Goal: Task Accomplishment & Management: Use online tool/utility

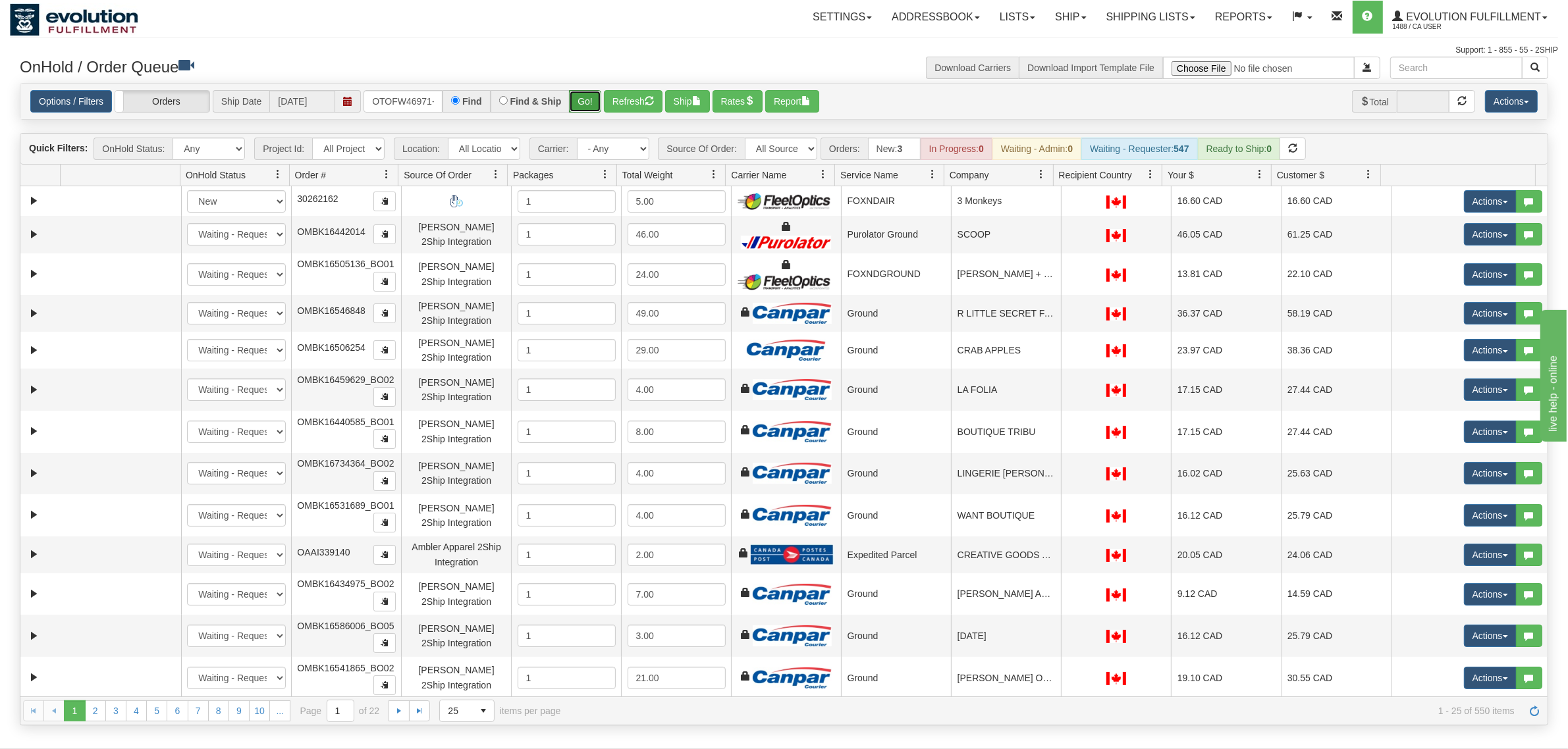
click at [592, 95] on button "Go!" at bounding box center [585, 101] width 32 height 23
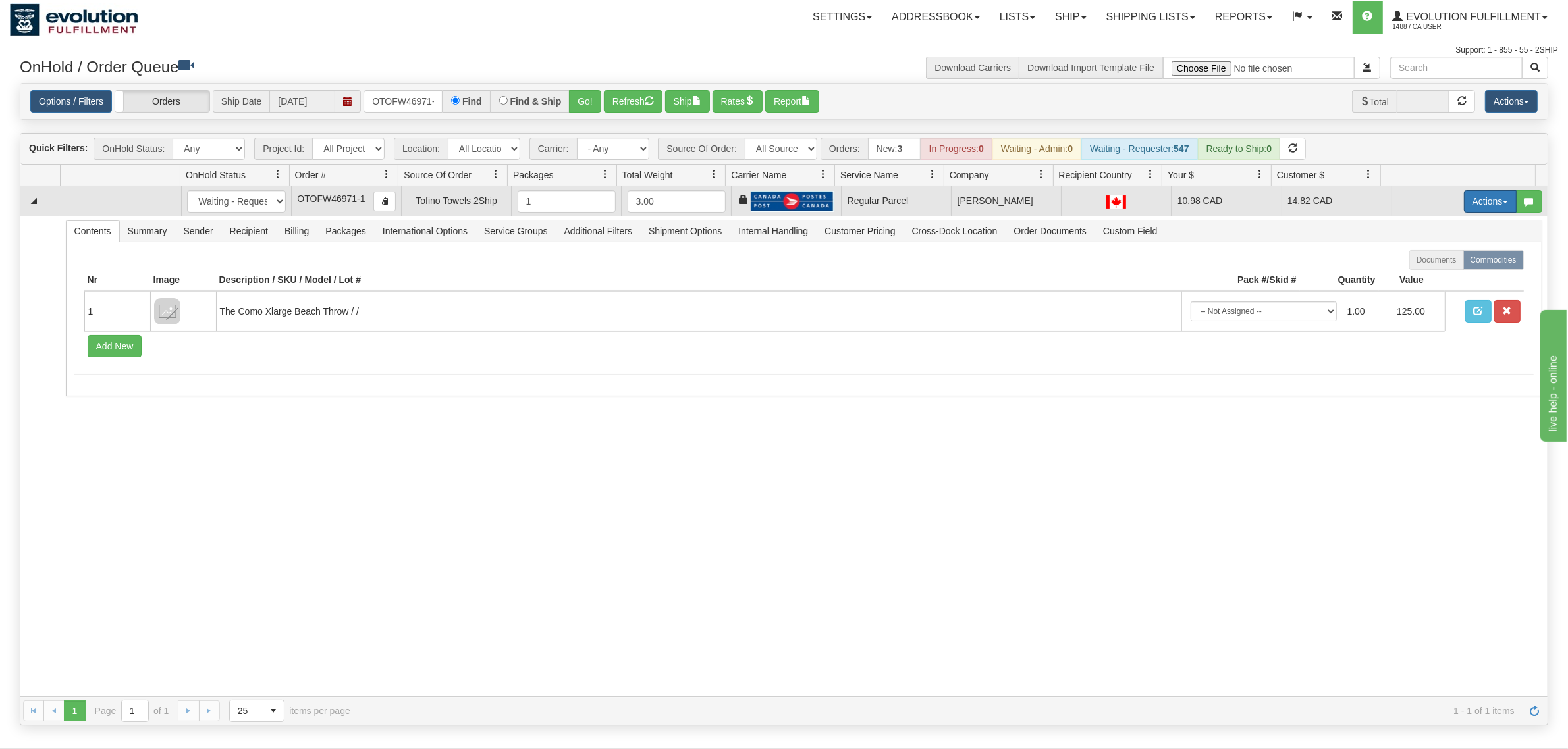
click at [1477, 199] on button "Actions" at bounding box center [1490, 201] width 53 height 23
click at [1432, 264] on span "Rate All Services" at bounding box center [1463, 261] width 79 height 11
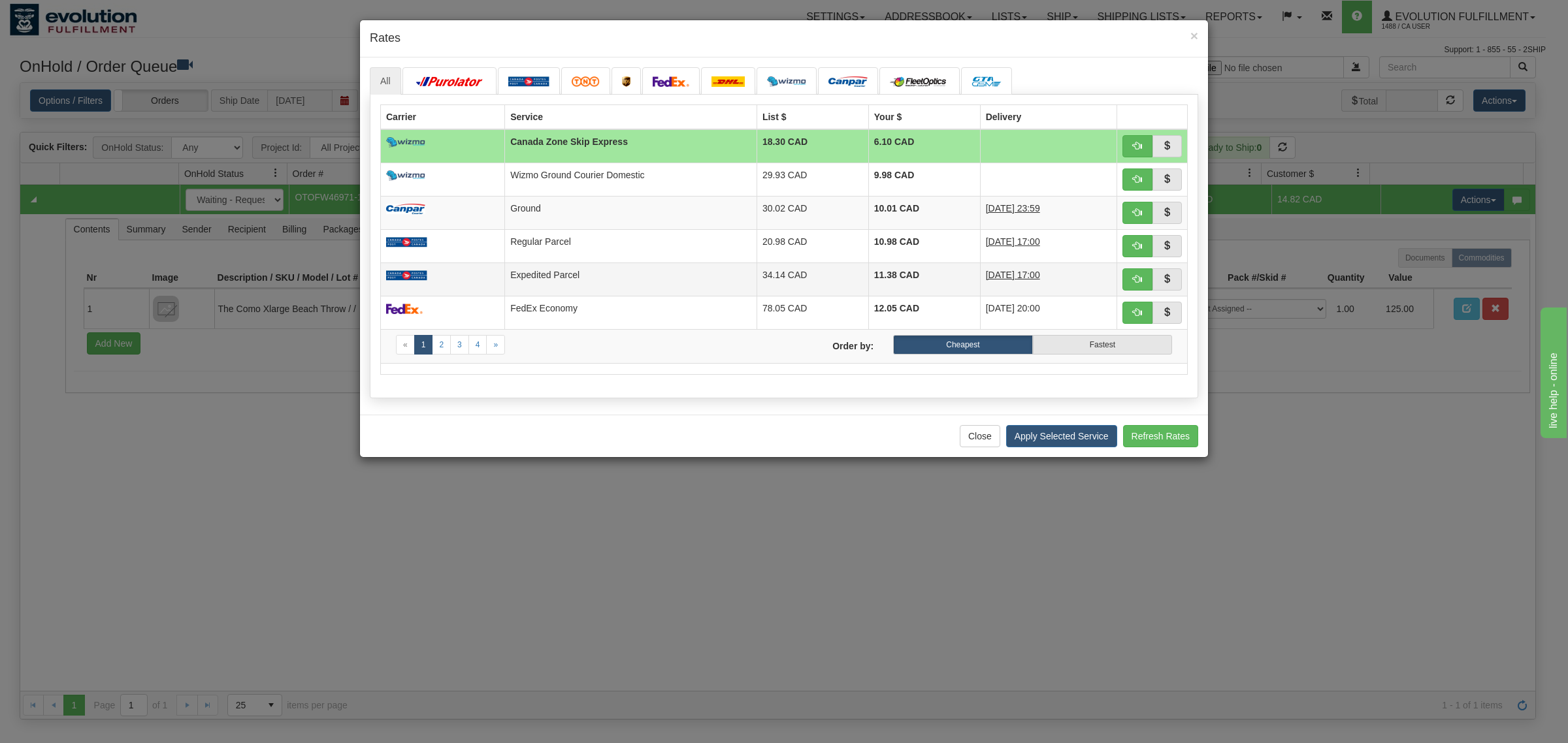
drag, startPoint x: 584, startPoint y: 284, endPoint x: 620, endPoint y: 294, distance: 37.4
click at [584, 284] on td "Expedited Parcel" at bounding box center [631, 279] width 252 height 33
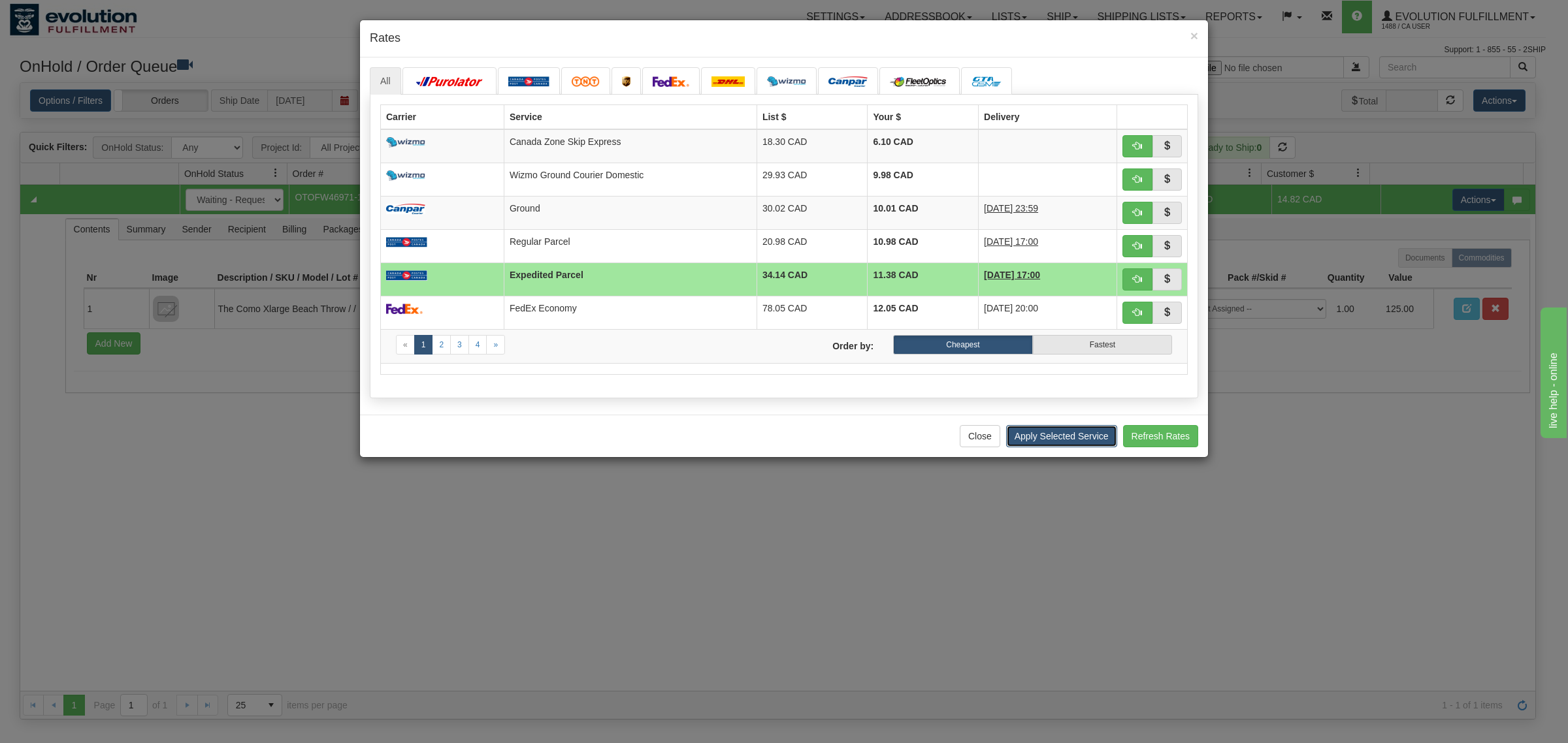
click at [1050, 446] on button "Apply Selected Service" at bounding box center [1061, 436] width 111 height 23
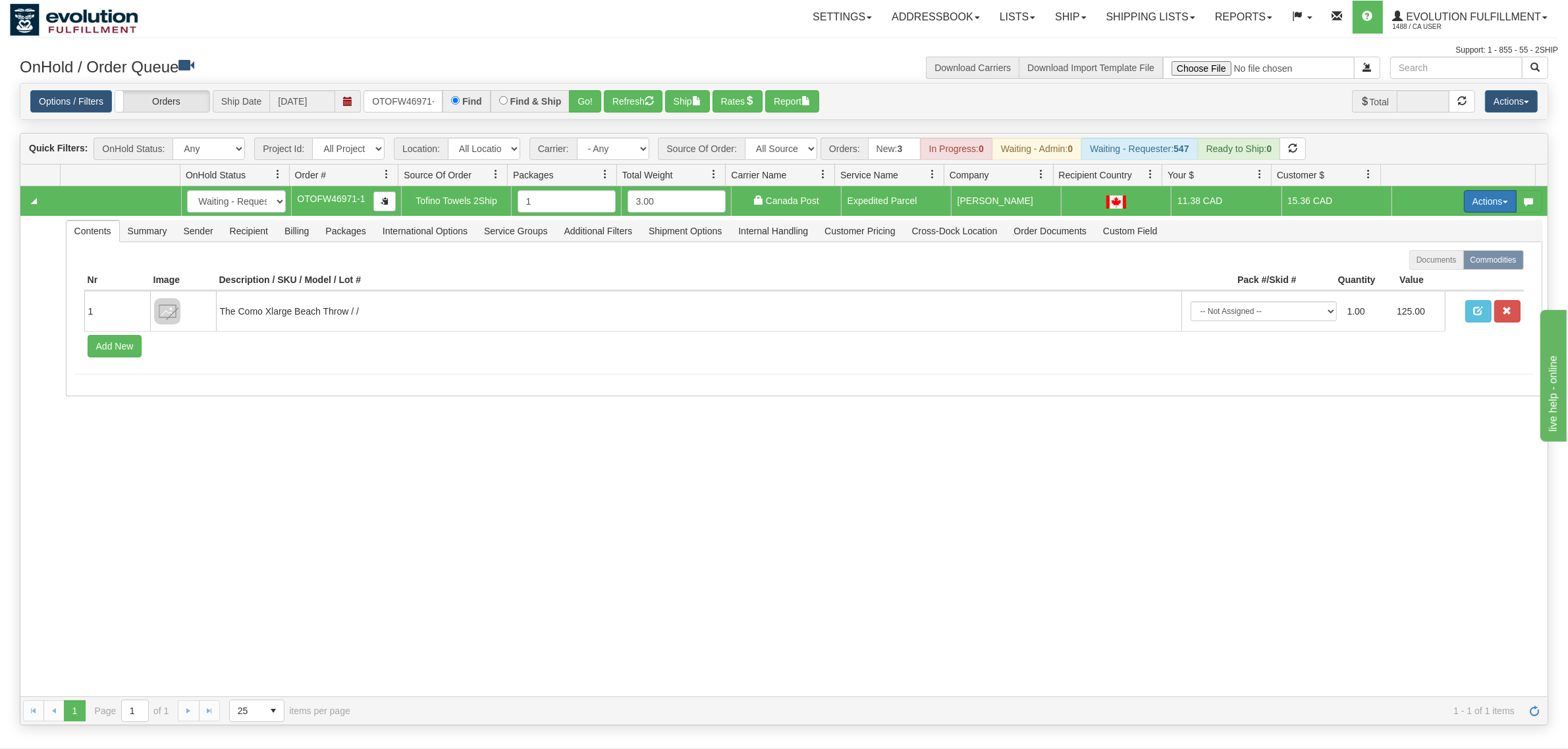
click at [1464, 207] on button "Actions" at bounding box center [1490, 201] width 53 height 23
click at [1411, 280] on link "Ship" at bounding box center [1463, 278] width 105 height 17
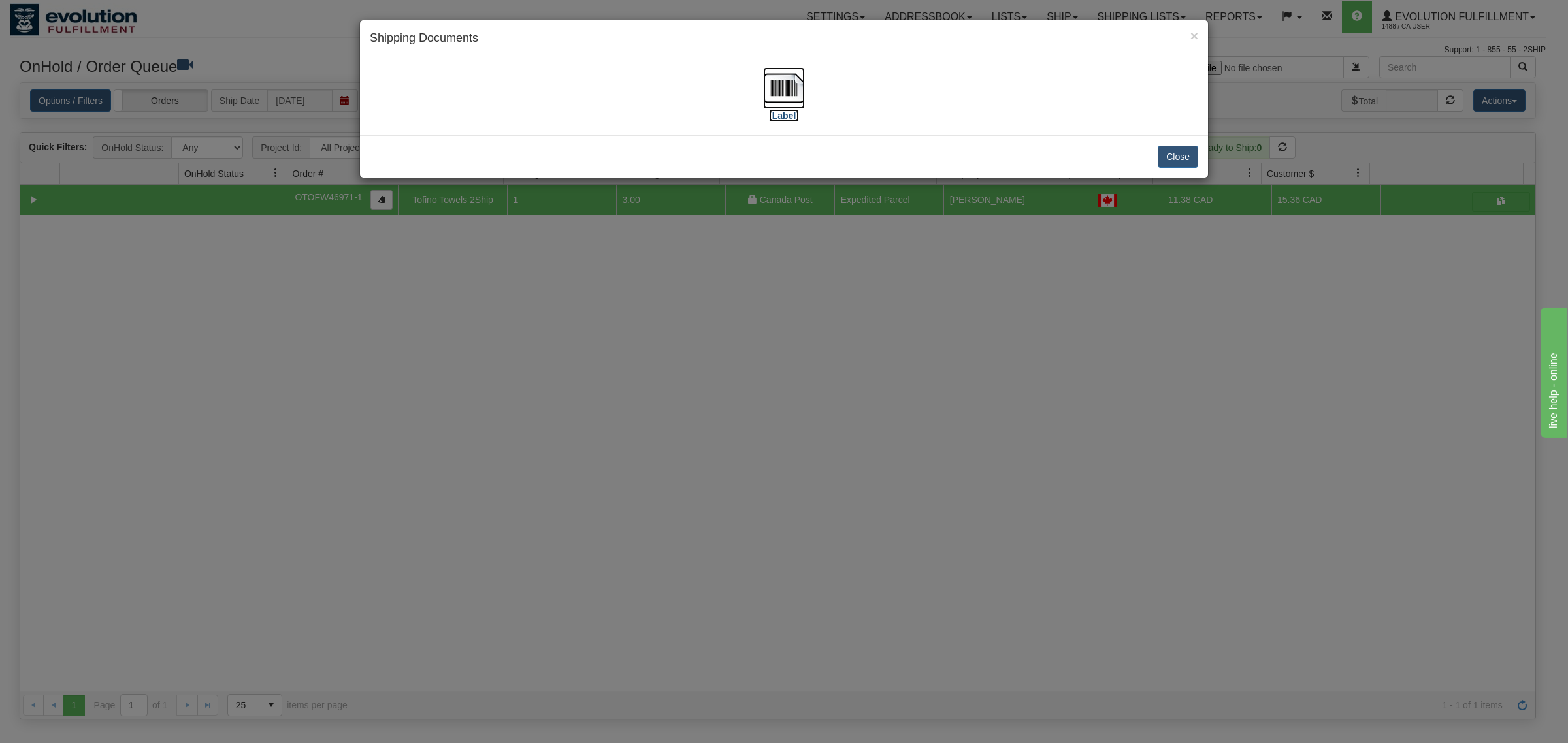
click at [781, 94] on img at bounding box center [784, 88] width 42 height 42
click at [1169, 149] on button "Close" at bounding box center [1177, 156] width 41 height 23
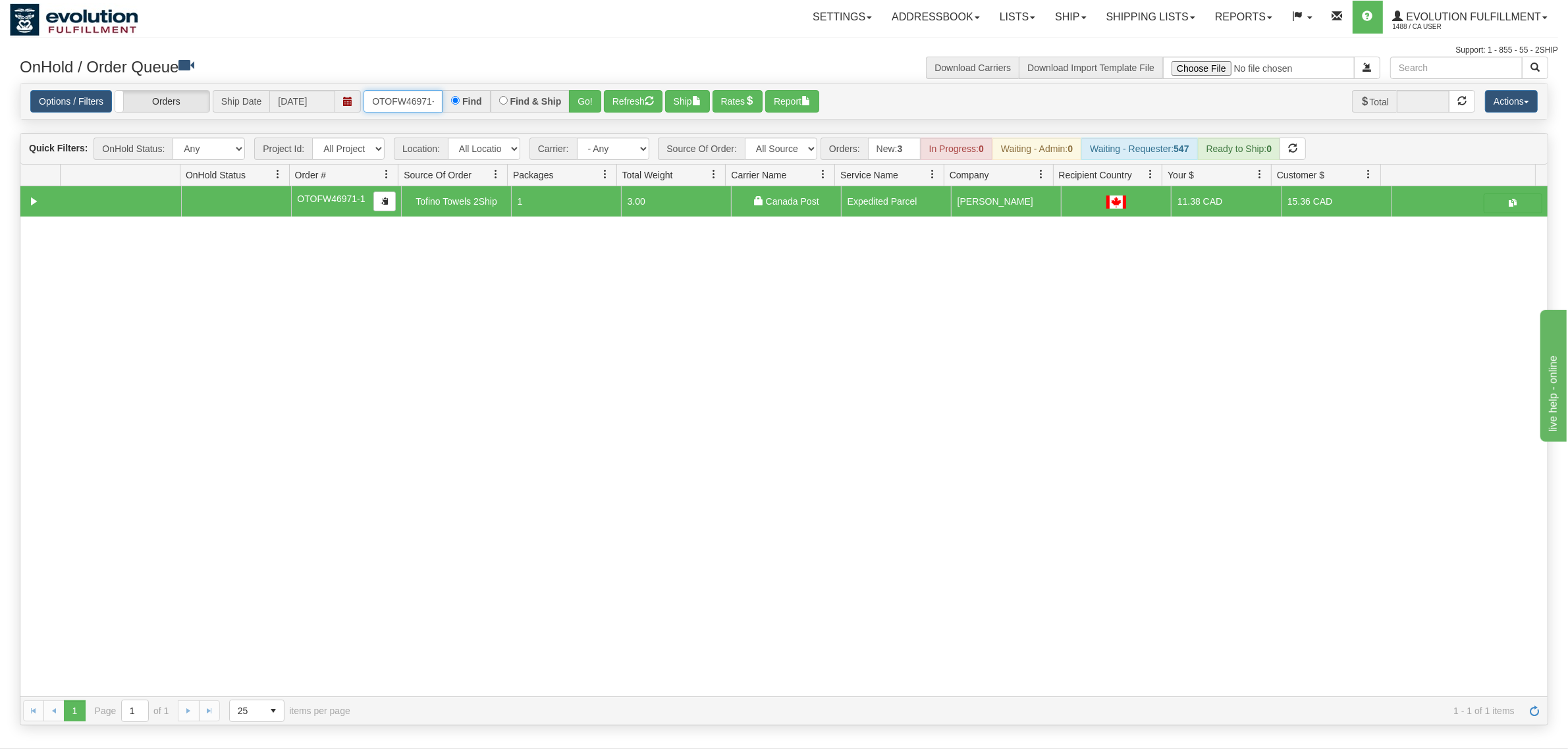
click at [391, 98] on input "OTOFW46971-1" at bounding box center [403, 101] width 79 height 23
type input "OTOFW46973-1"
click at [594, 104] on button "Go!" at bounding box center [585, 101] width 32 height 23
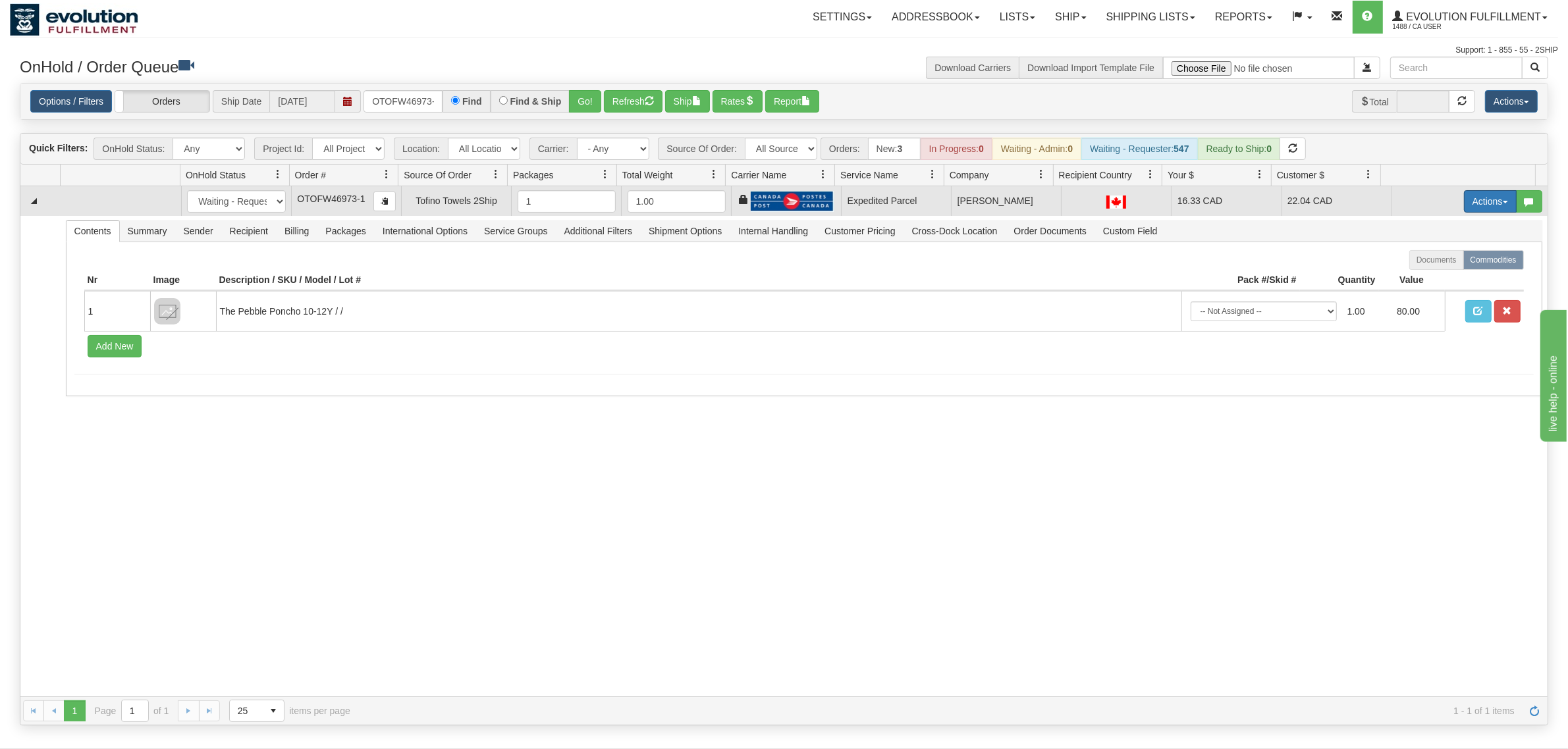
click at [1469, 202] on button "Actions" at bounding box center [1490, 201] width 53 height 23
click at [1427, 278] on span "Ship" at bounding box center [1437, 278] width 28 height 11
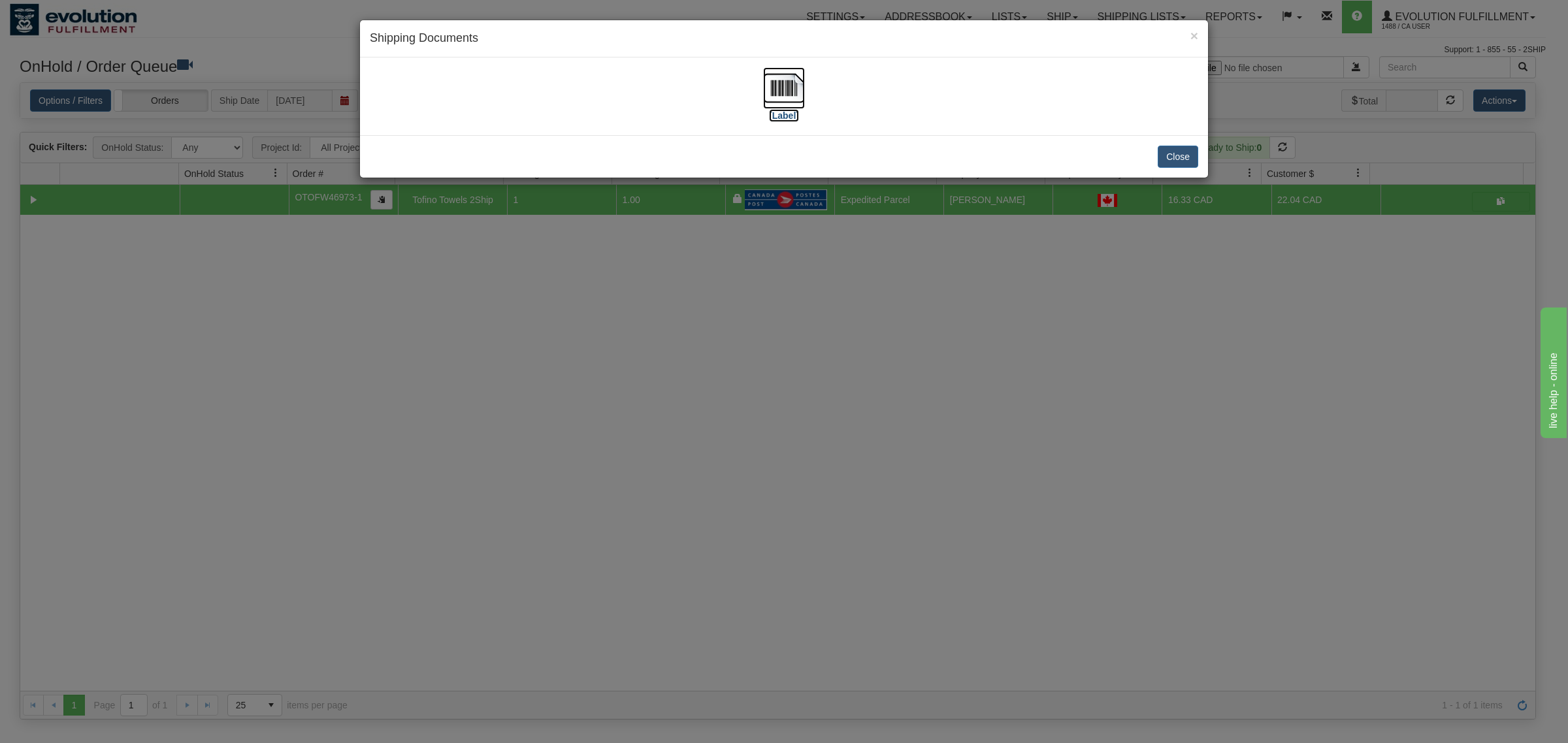
click at [802, 90] on img at bounding box center [784, 88] width 42 height 42
click at [1177, 158] on button "Close" at bounding box center [1177, 156] width 41 height 23
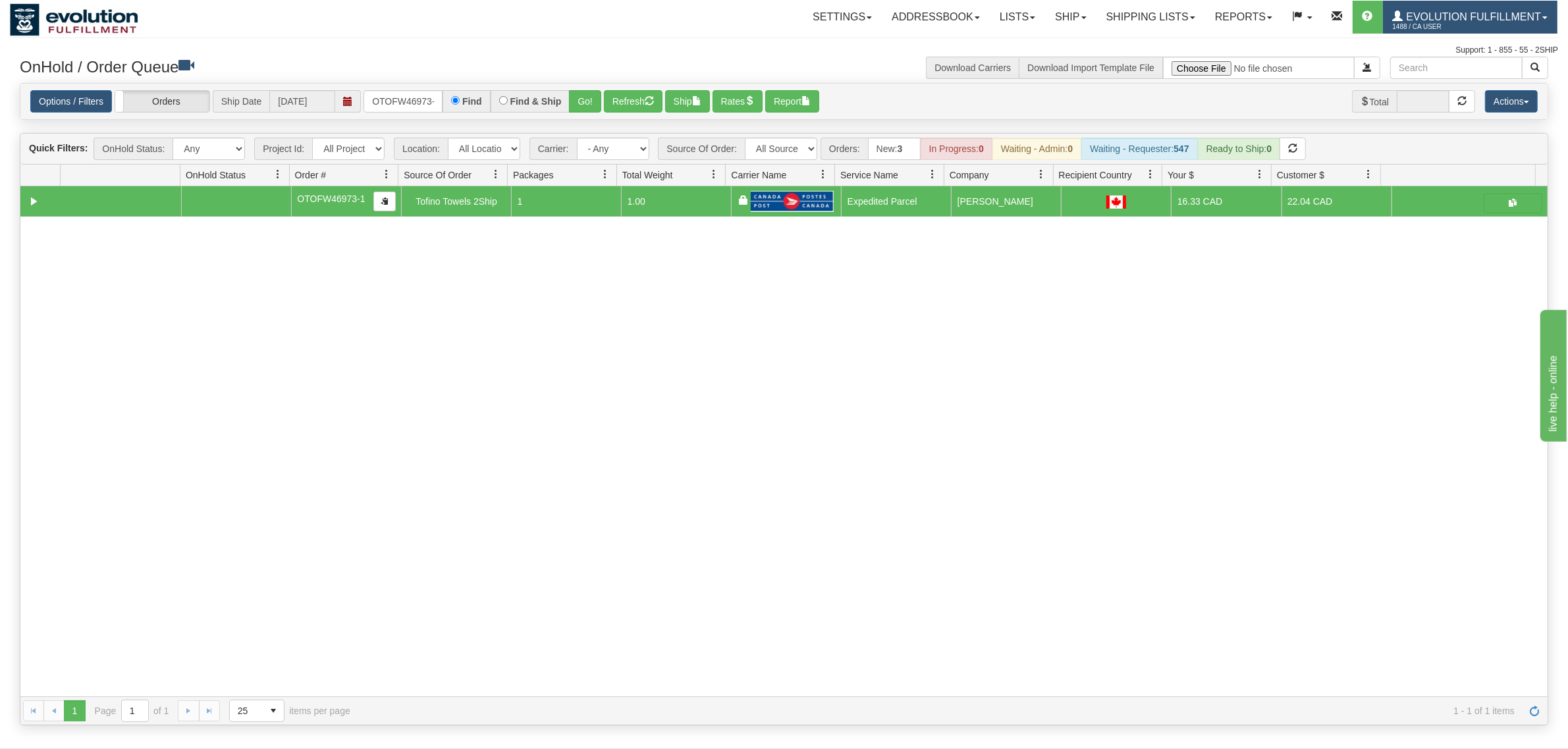
click at [1465, 22] on span "1488 / CA User" at bounding box center [1442, 27] width 98 height 13
click at [1469, 75] on span "LOG OUT" at bounding box center [1469, 80] width 41 height 11
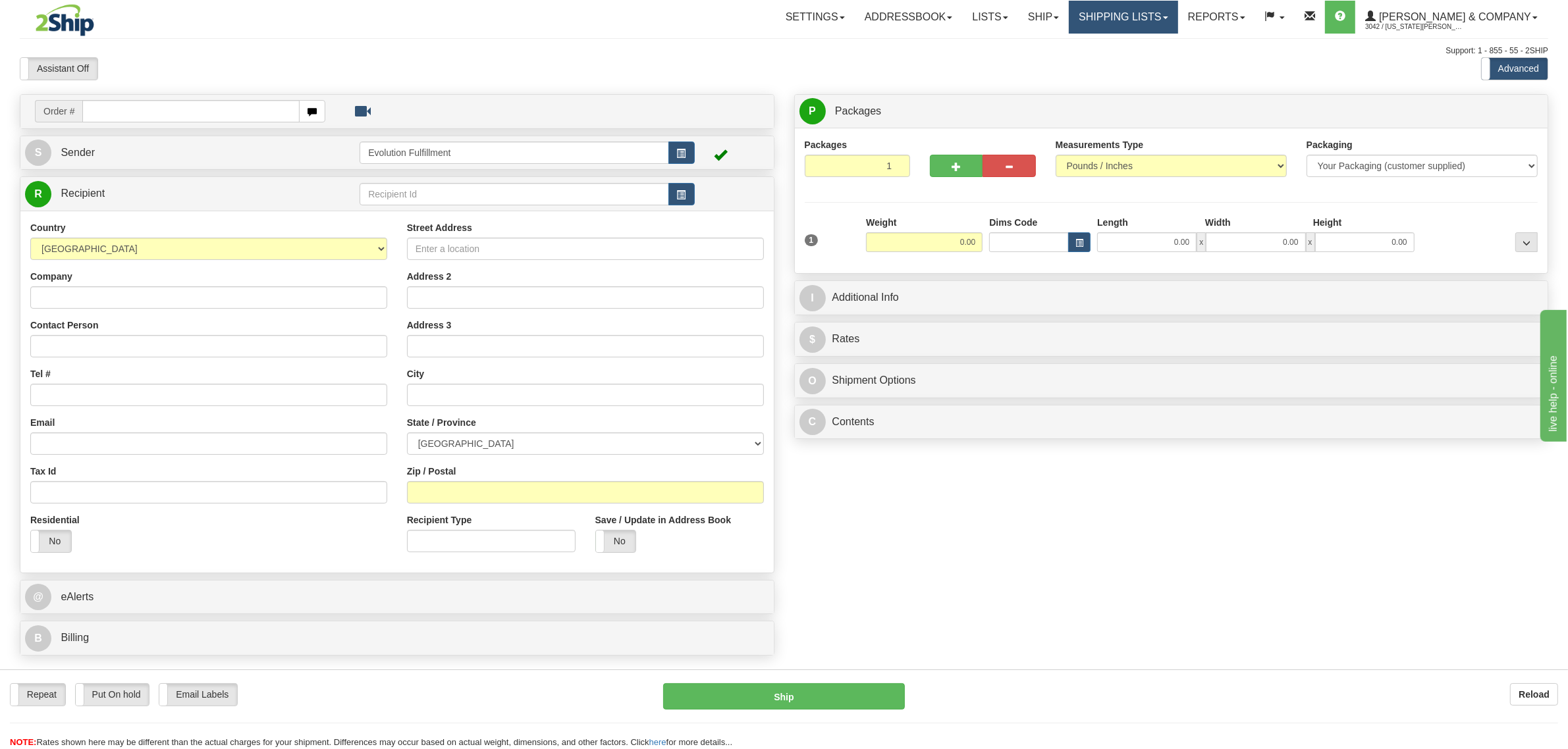
click at [1157, 13] on link "Shipping lists" at bounding box center [1123, 17] width 109 height 33
